Goal: Navigation & Orientation: Understand site structure

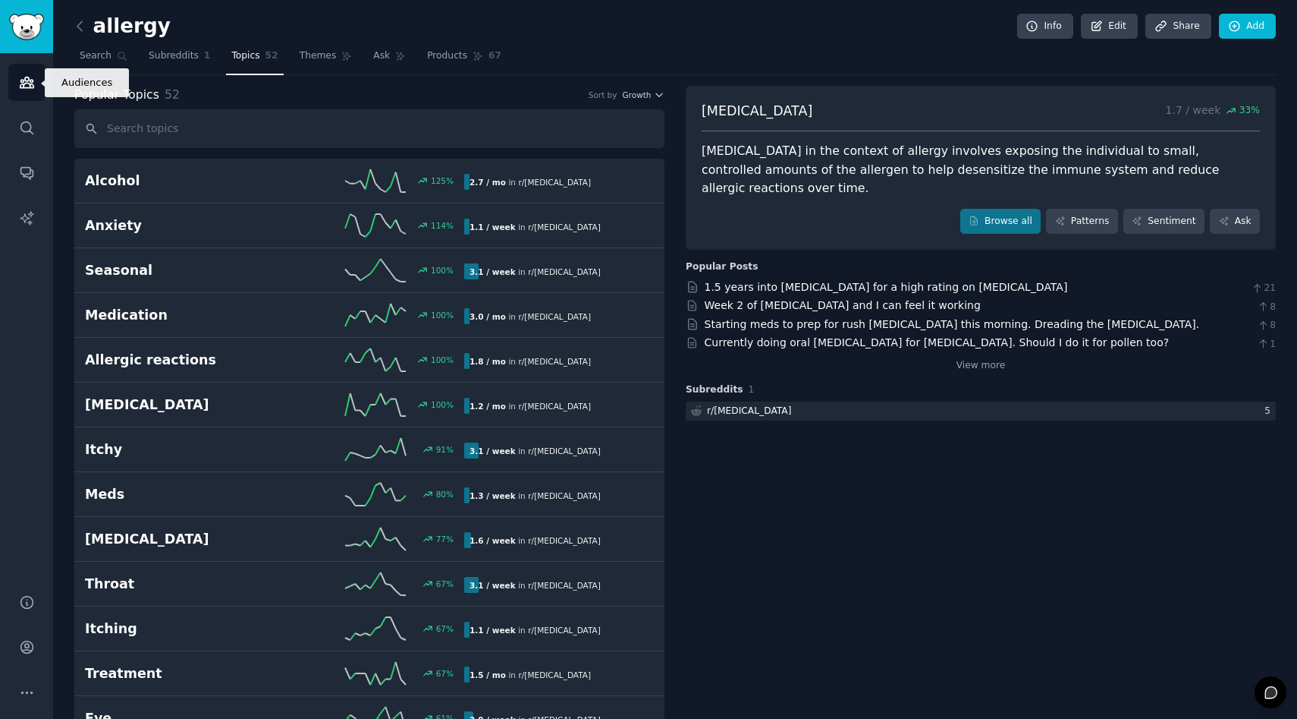
click at [40, 83] on link "Audiences" at bounding box center [26, 82] width 37 height 37
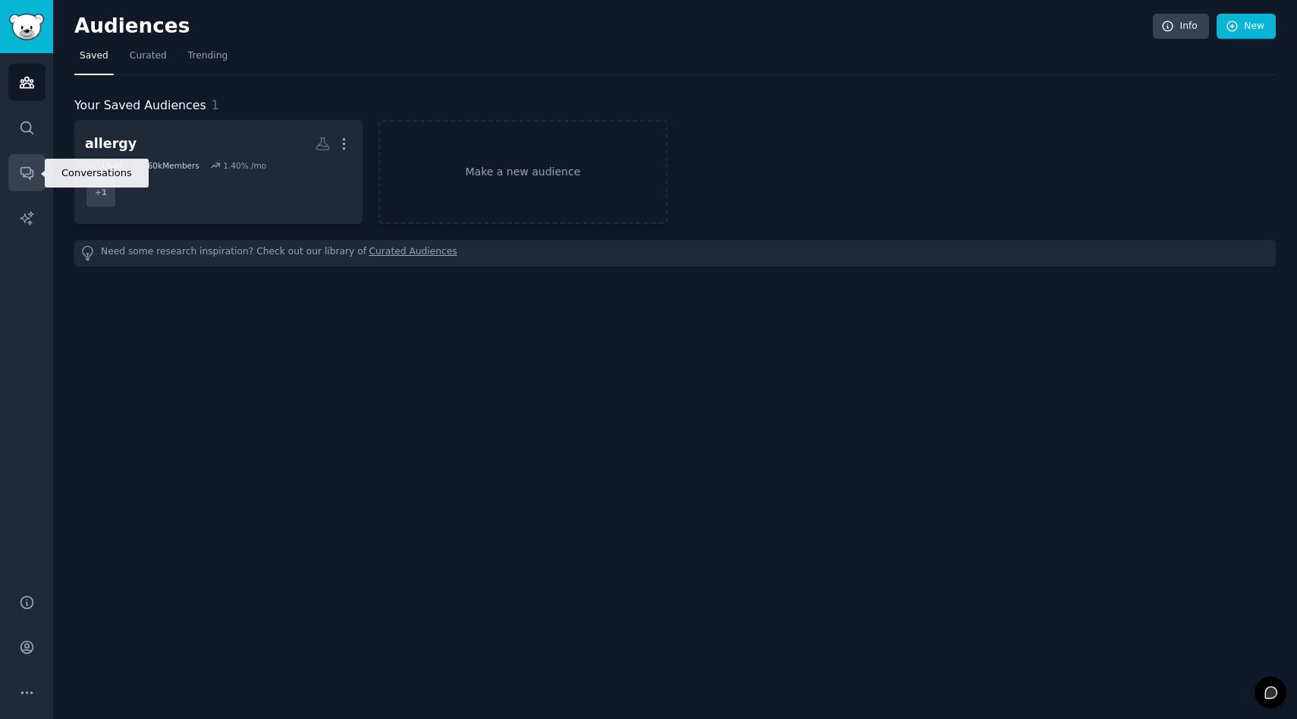
click at [33, 166] on icon "Sidebar" at bounding box center [27, 173] width 16 height 16
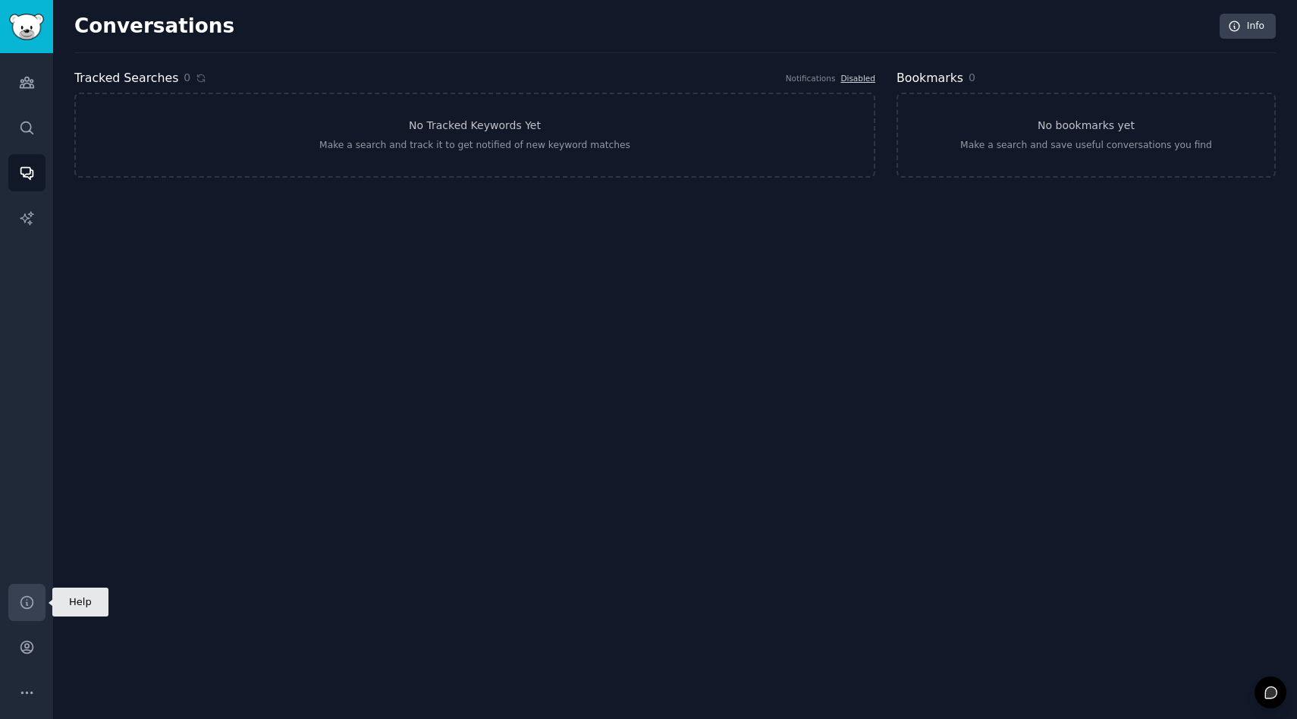
click at [33, 595] on icon "Sidebar" at bounding box center [27, 602] width 16 height 16
